Goal: Find contact information: Find contact information

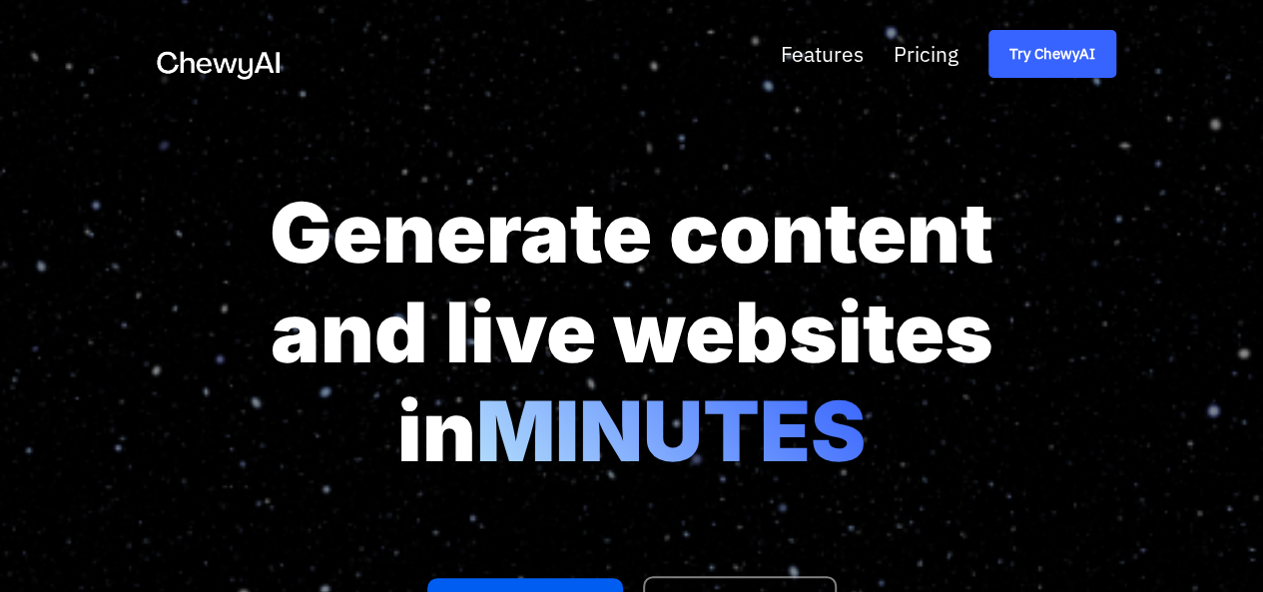
click at [1095, 53] on span "Try ChewyAI" at bounding box center [1052, 54] width 86 height 26
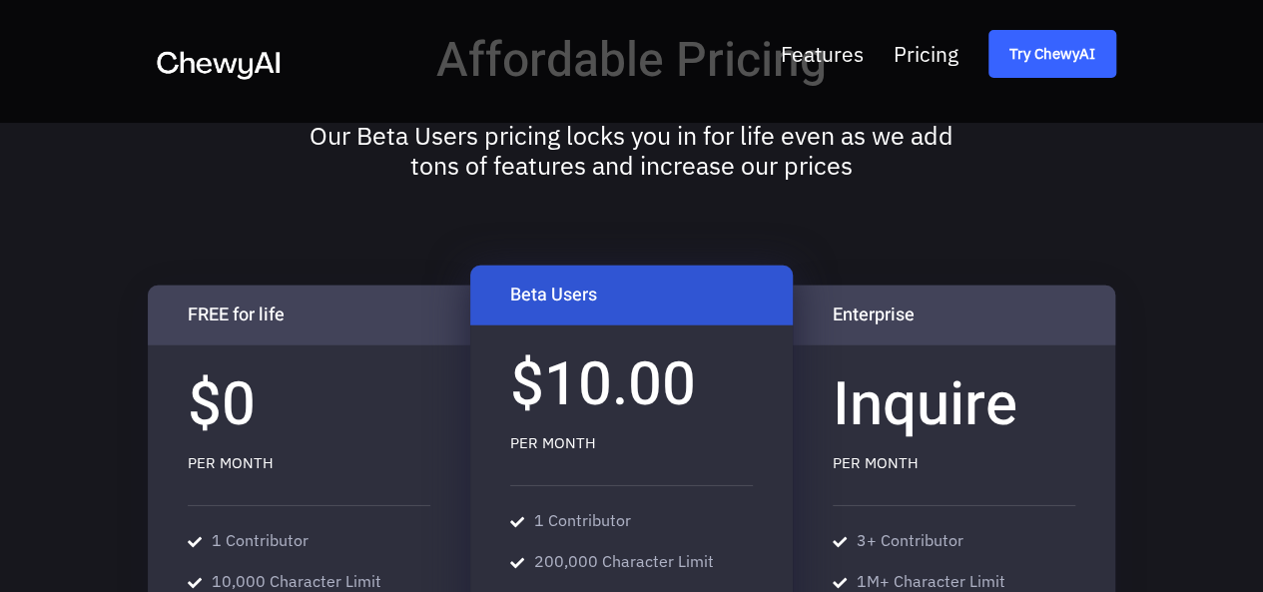
scroll to position [2933, 0]
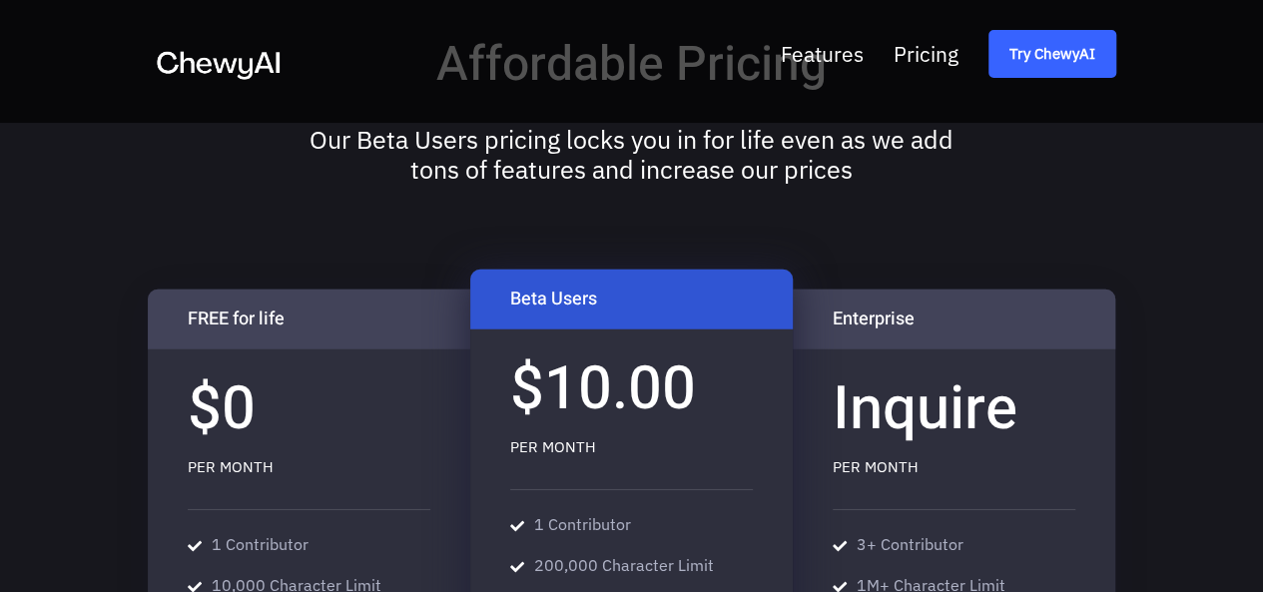
click at [1095, 48] on span "Try ChewyAI" at bounding box center [1052, 54] width 86 height 26
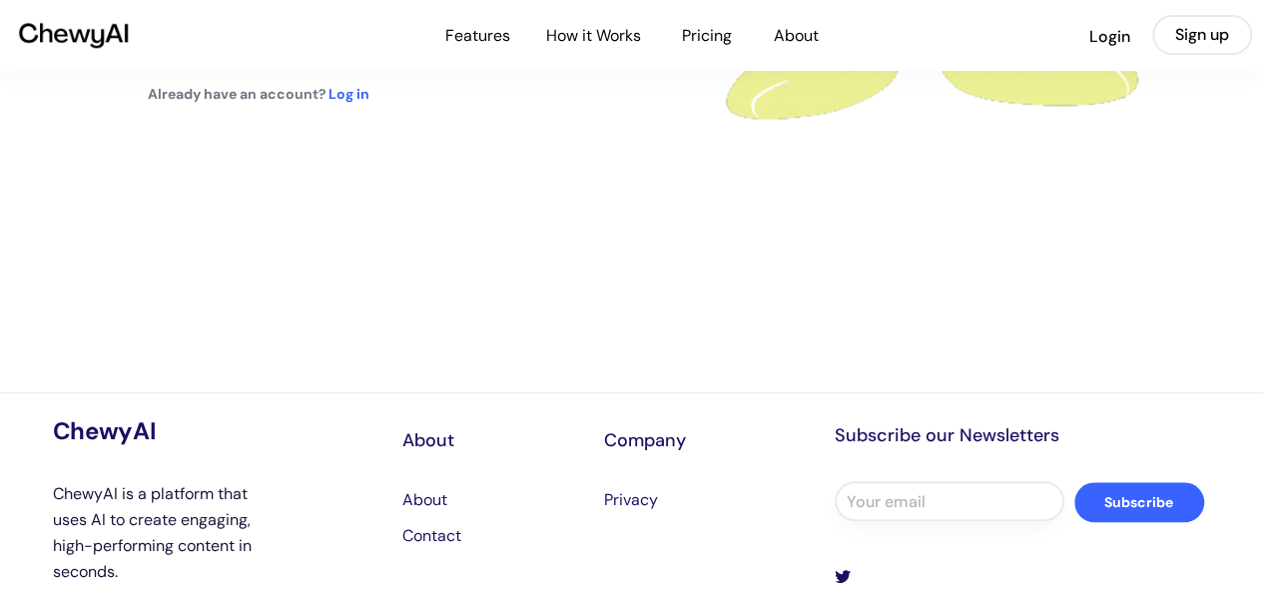
scroll to position [812, 0]
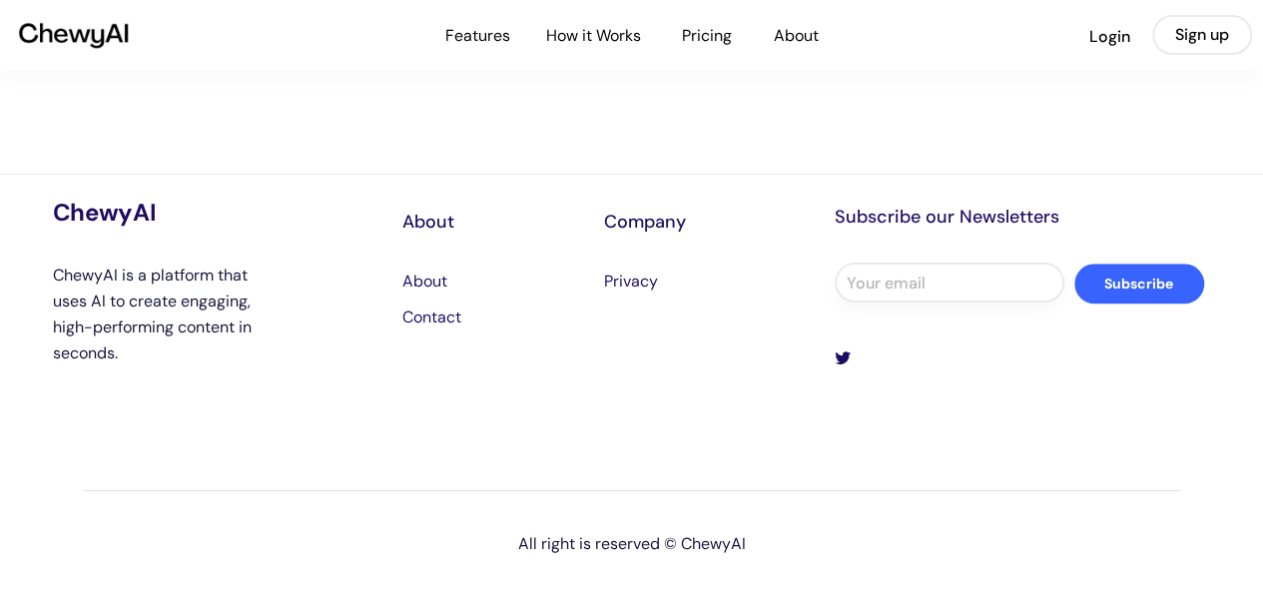
click at [631, 276] on div "Privacy" at bounding box center [641, 282] width 74 height 26
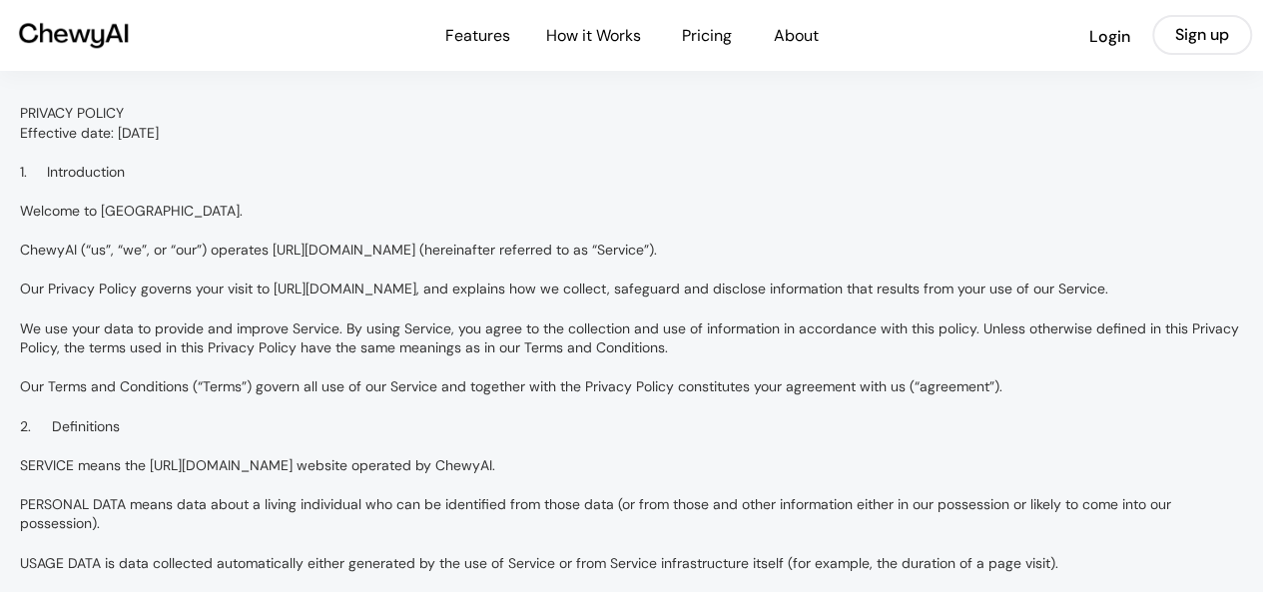
scroll to position [892, 0]
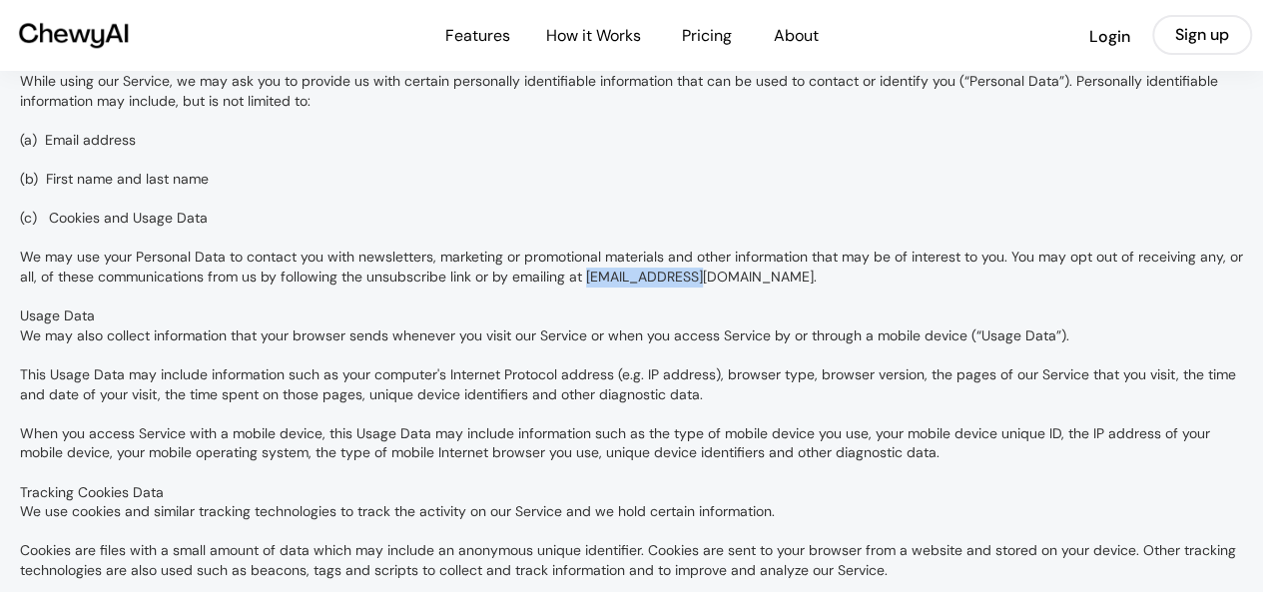
drag, startPoint x: 607, startPoint y: 297, endPoint x: 721, endPoint y: 295, distance: 113.8
copy div "[EMAIL_ADDRESS][DOMAIN_NAME]"
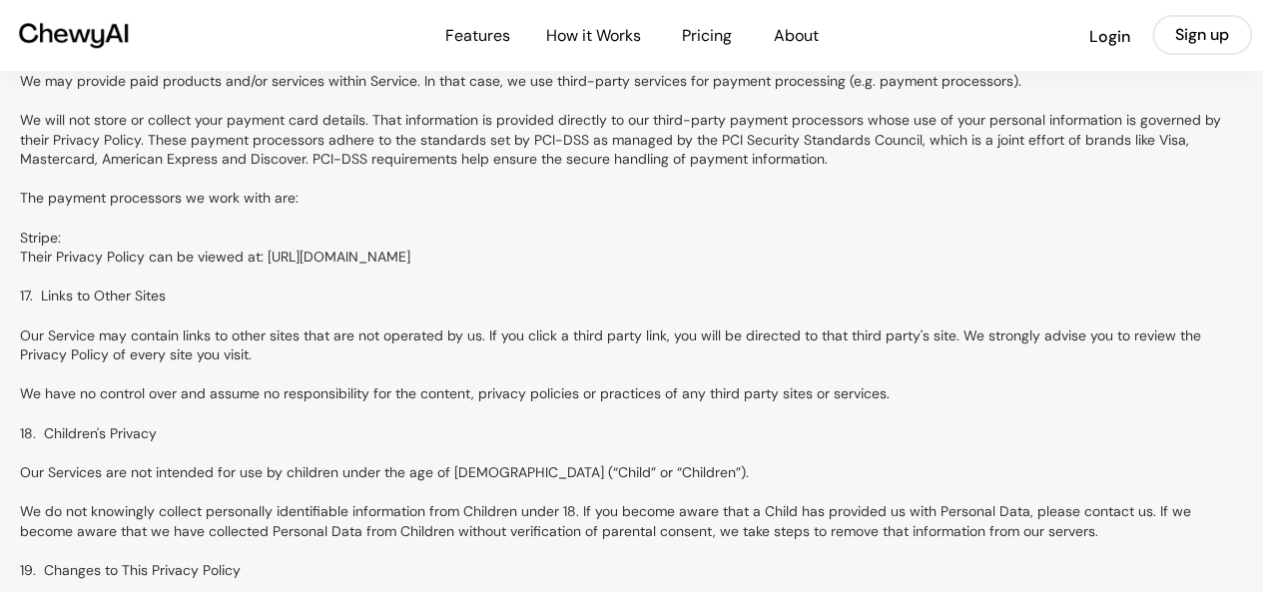
scroll to position [6269, 0]
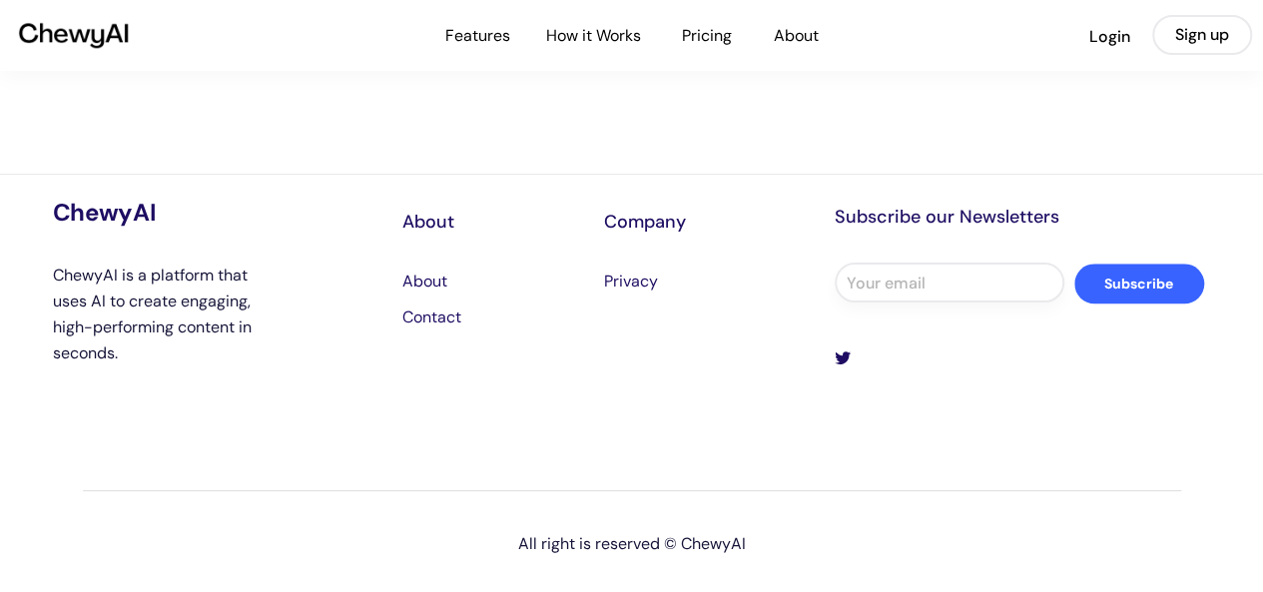
click at [440, 316] on div "Contact" at bounding box center [442, 317] width 81 height 26
